Goal: Task Accomplishment & Management: Manage account settings

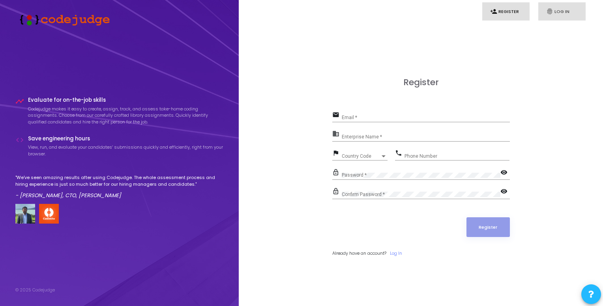
click at [550, 14] on icon "fingerprint" at bounding box center [549, 11] width 7 height 7
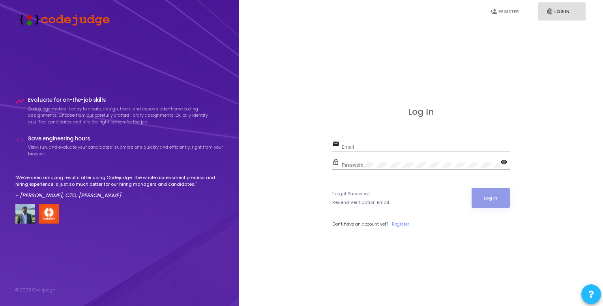
click at [401, 153] on div "email Email" at bounding box center [421, 148] width 178 height 18
click at [403, 149] on input "Email" at bounding box center [426, 147] width 168 height 6
type input "[EMAIL_ADDRESS][DOMAIN_NAME]"
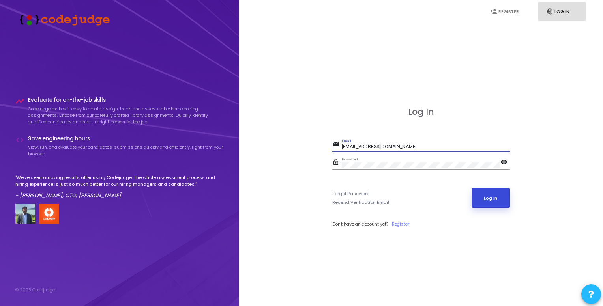
click at [501, 204] on button "Log In" at bounding box center [490, 198] width 38 height 20
